Goal: Find specific page/section: Find specific page/section

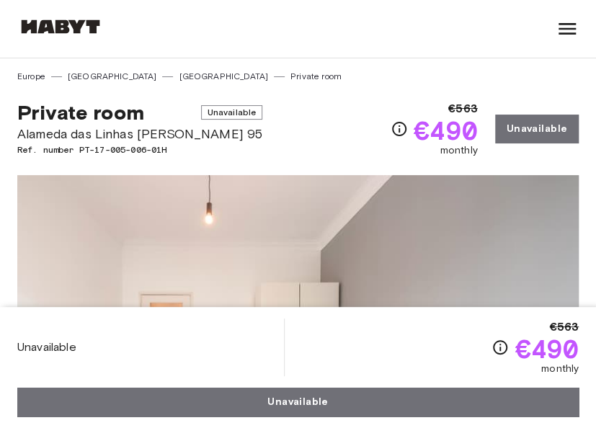
click at [568, 29] on icon at bounding box center [567, 29] width 17 height 12
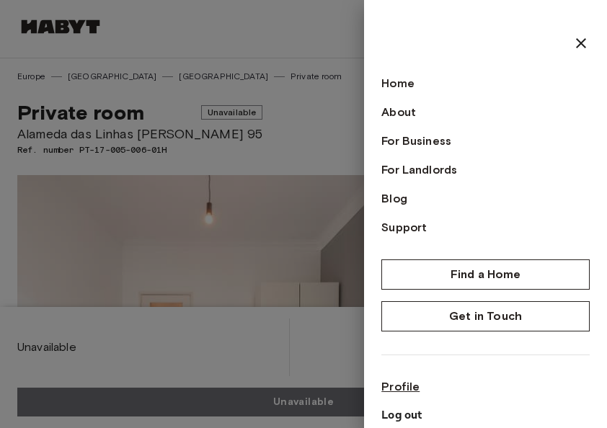
click at [399, 383] on link "Profile" at bounding box center [485, 386] width 208 height 17
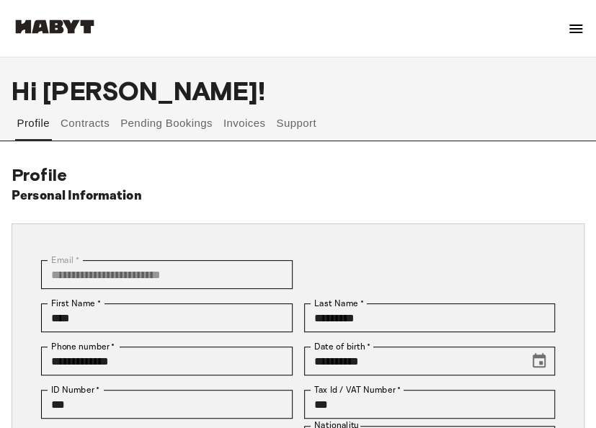
click at [301, 125] on button "Support" at bounding box center [297, 123] width 44 height 35
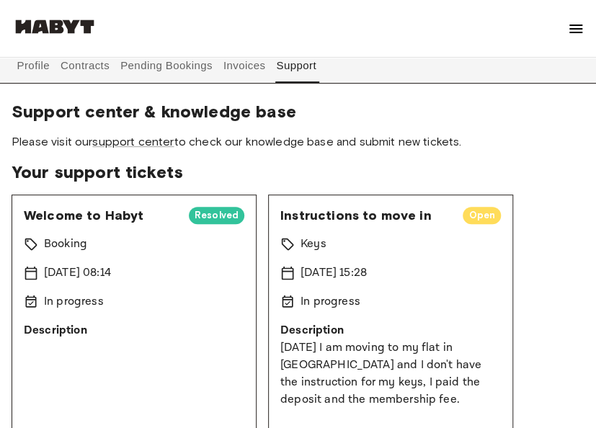
scroll to position [45, 0]
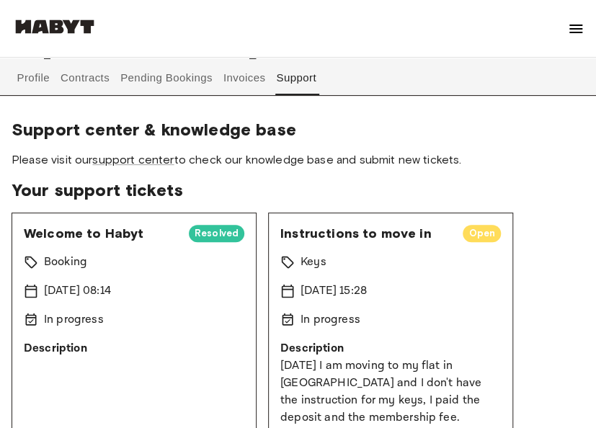
click at [183, 78] on button "Pending Bookings" at bounding box center [167, 78] width 96 height 35
